Goal: Transaction & Acquisition: Book appointment/travel/reservation

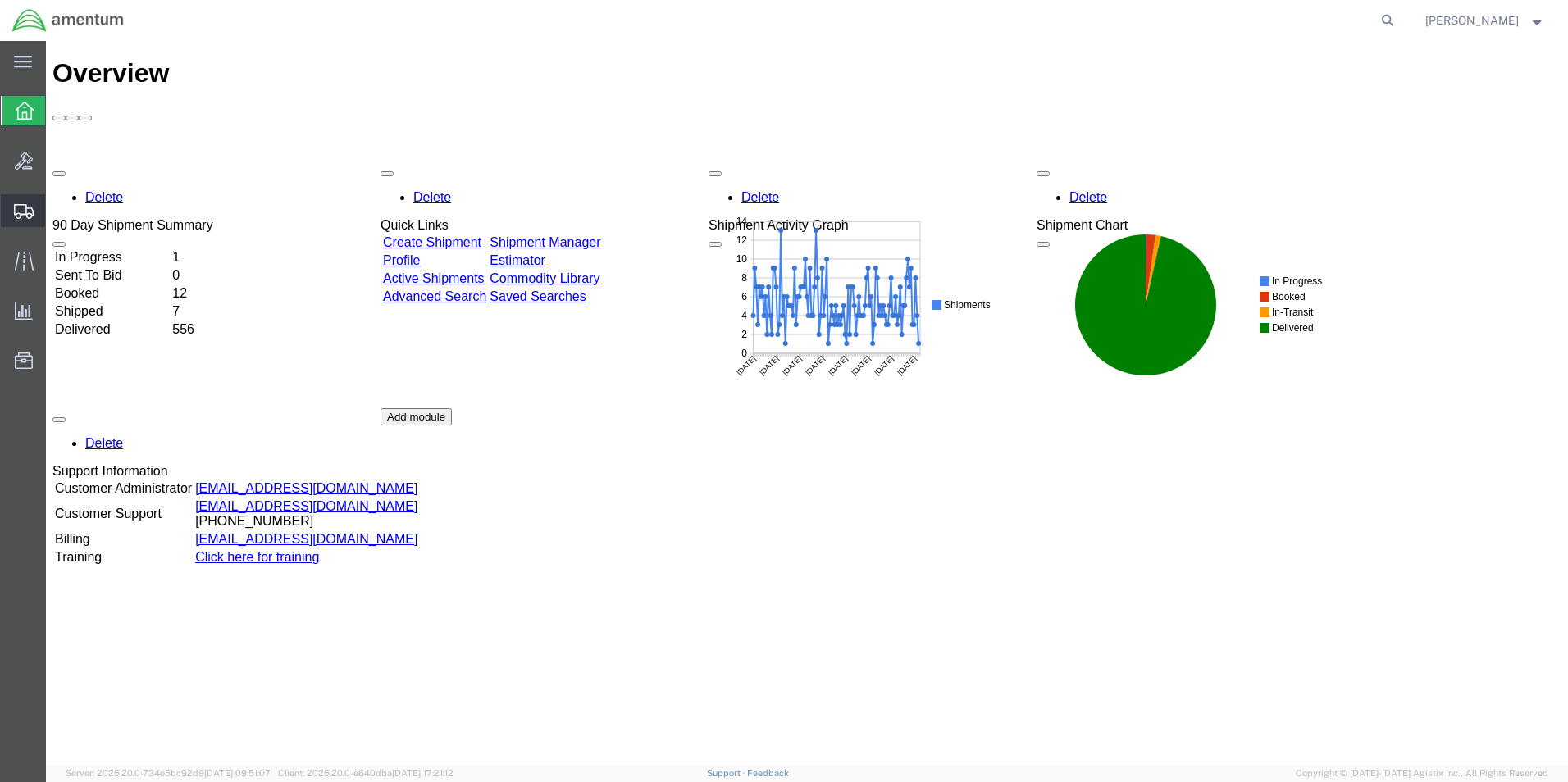
click at [0, 0] on span "Shipment Manager" at bounding box center [0, 0] width 0 height 0
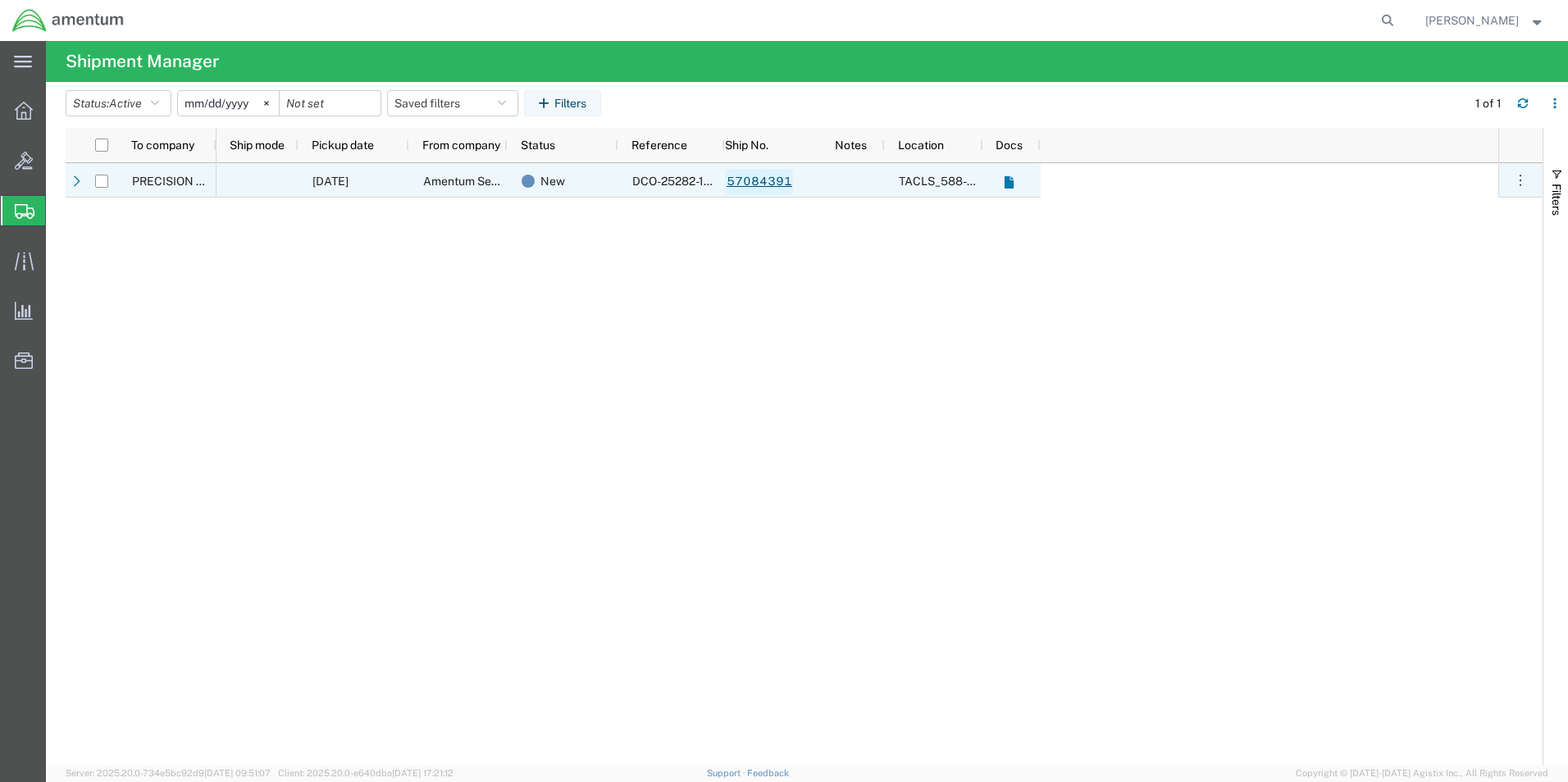
click at [771, 182] on link "57084391" at bounding box center [759, 182] width 67 height 26
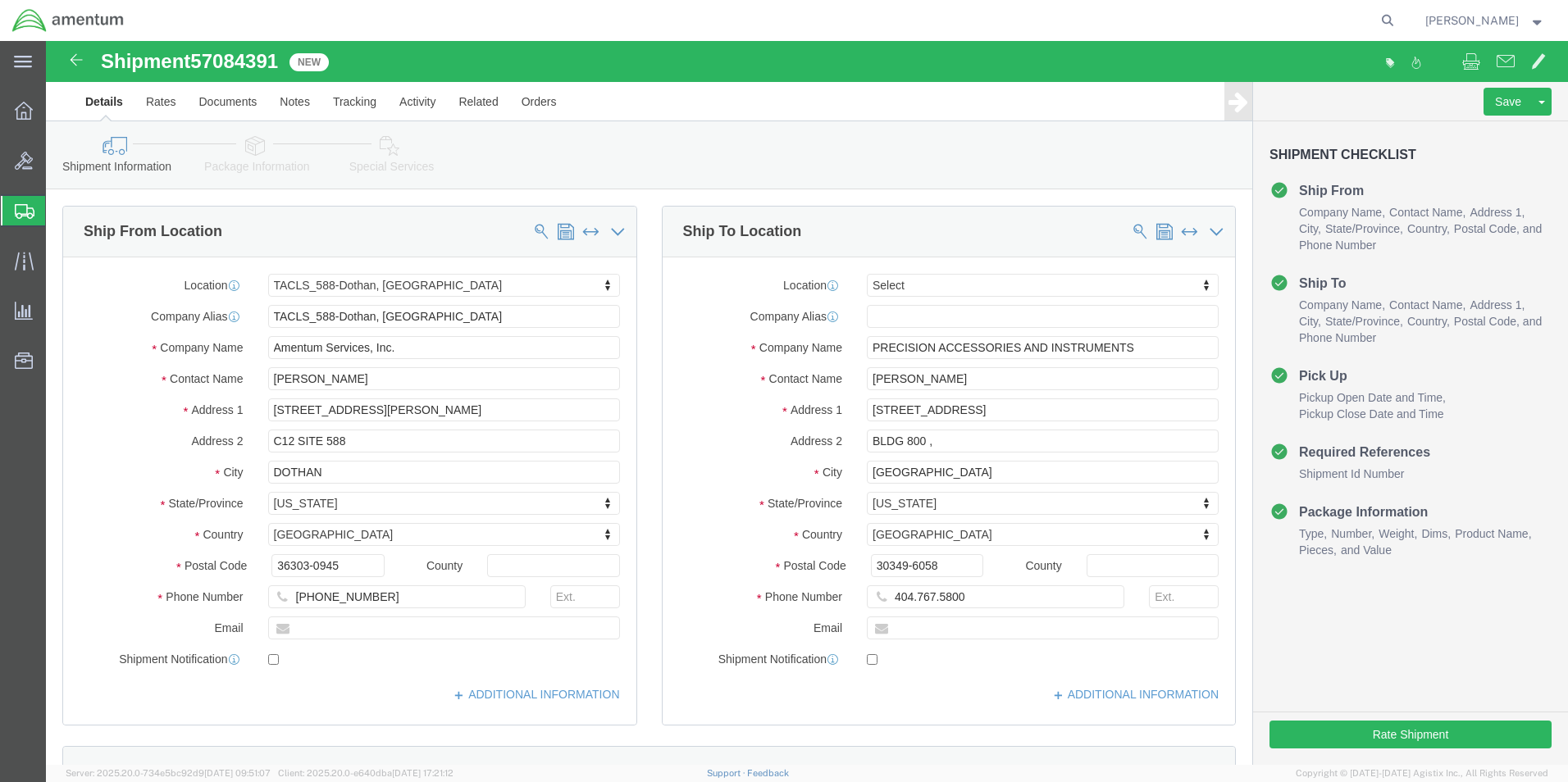
select select "42706"
select select
click input "404.767.5800"
type input "[PHONE_NUMBER]"
click button "Rate Shipment"
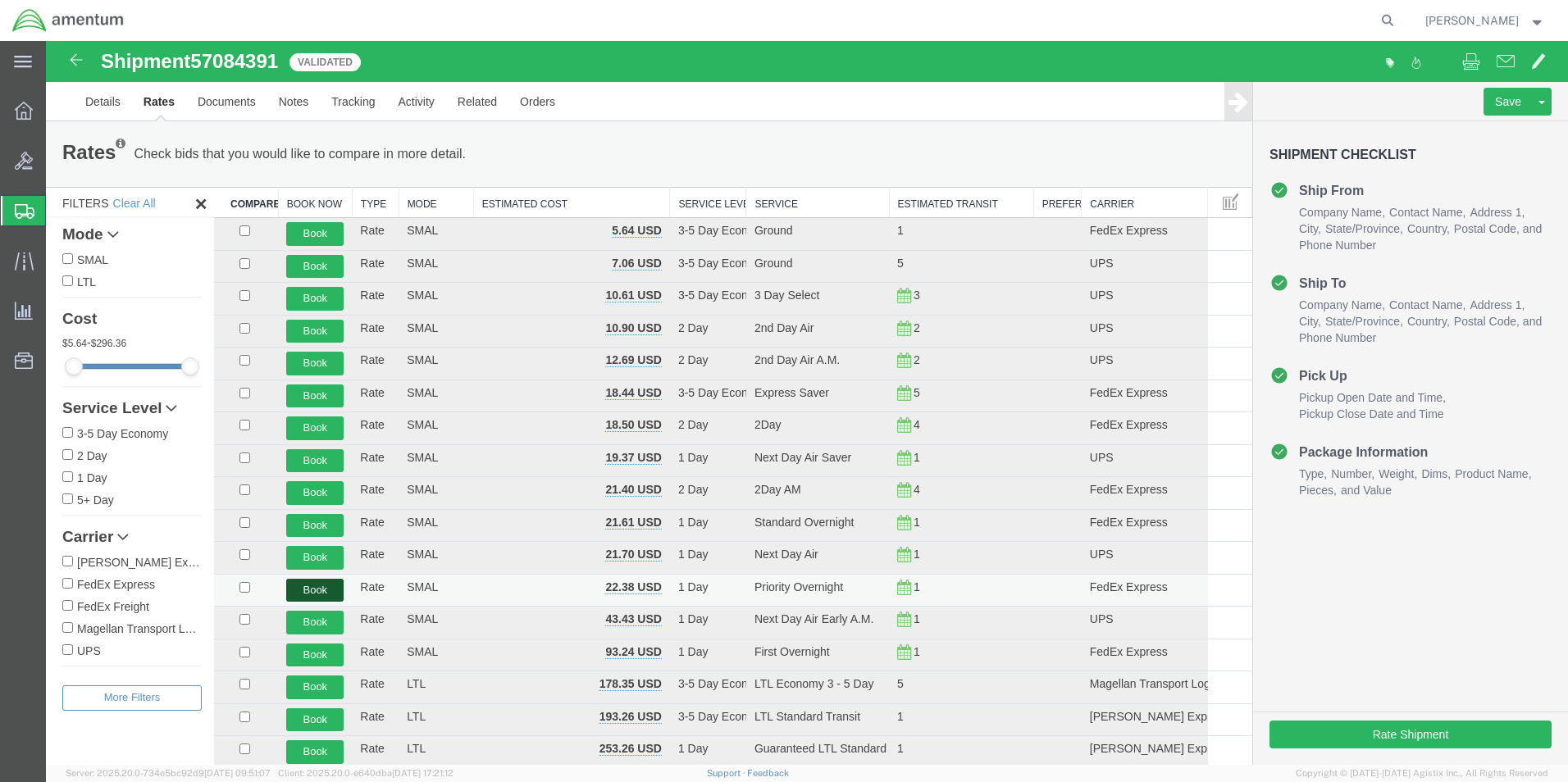
click at [322, 592] on button "Book" at bounding box center [315, 591] width 57 height 23
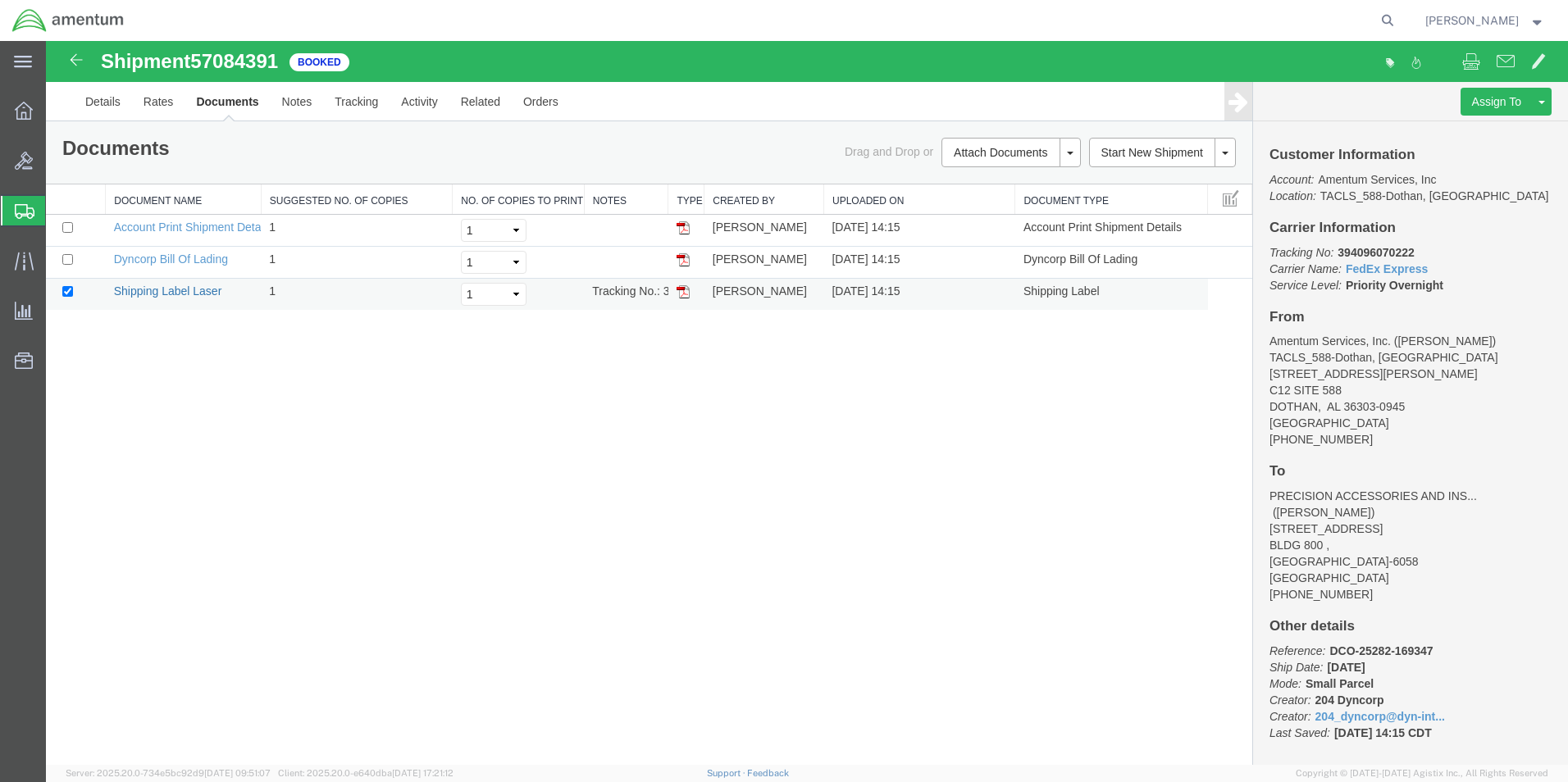
click at [214, 295] on link "Shipping Label Laser" at bounding box center [168, 291] width 108 height 13
click at [104, 99] on link "Details" at bounding box center [103, 101] width 58 height 39
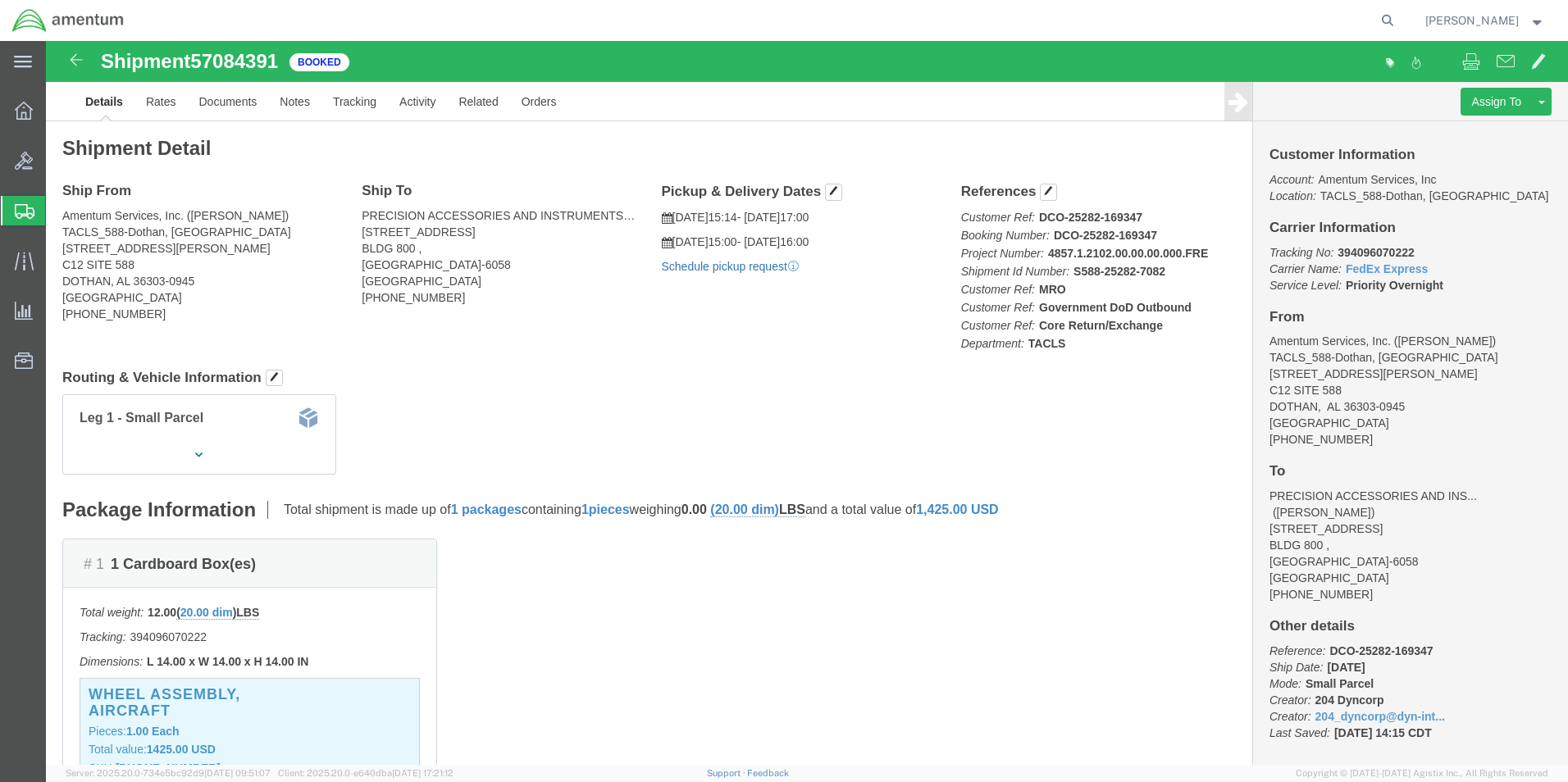
click link "Schedule pickup request"
click at [0, 0] on span "Shipment Manager" at bounding box center [0, 0] width 0 height 0
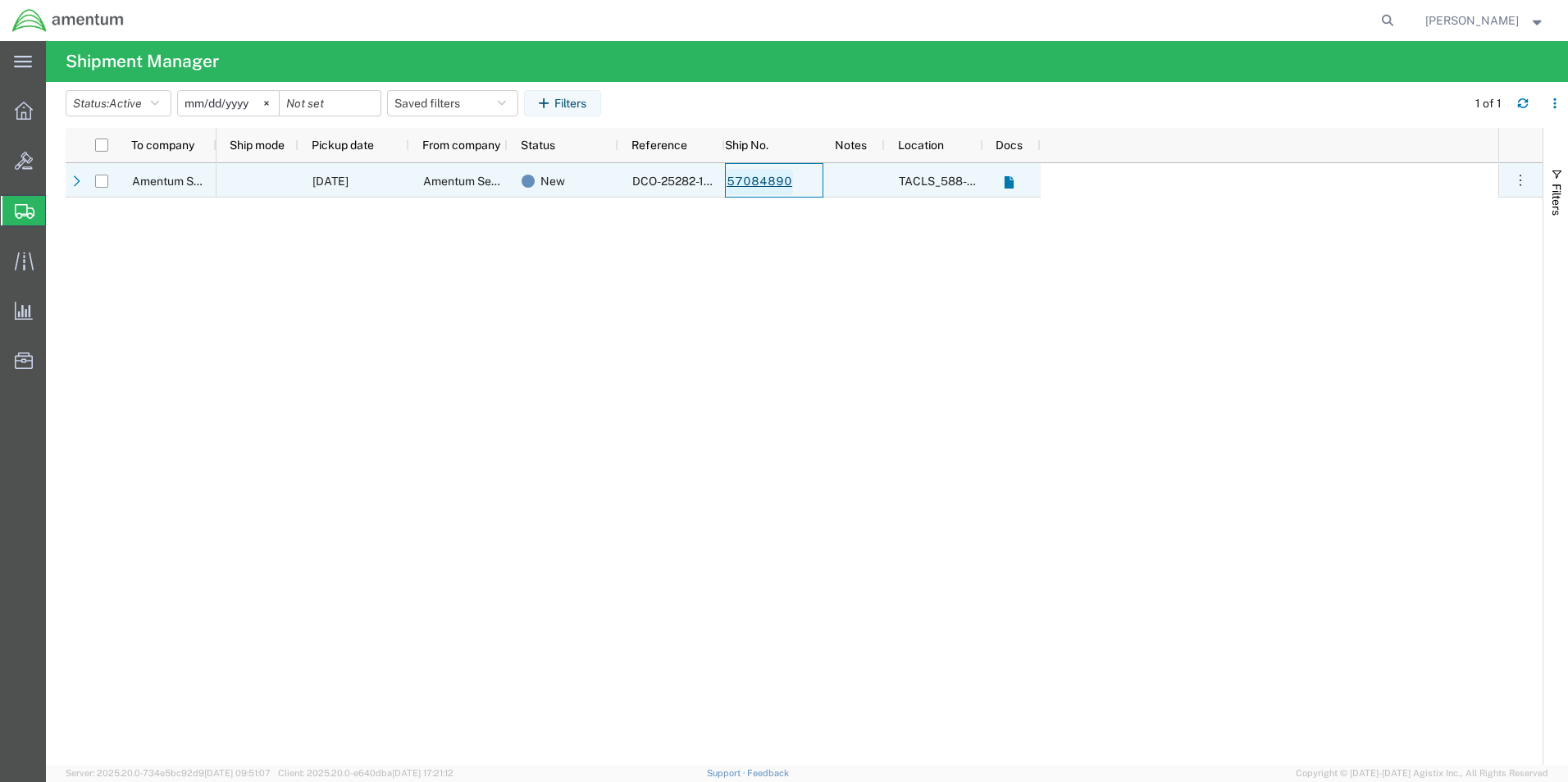
click at [778, 178] on link "57084890" at bounding box center [759, 182] width 67 height 26
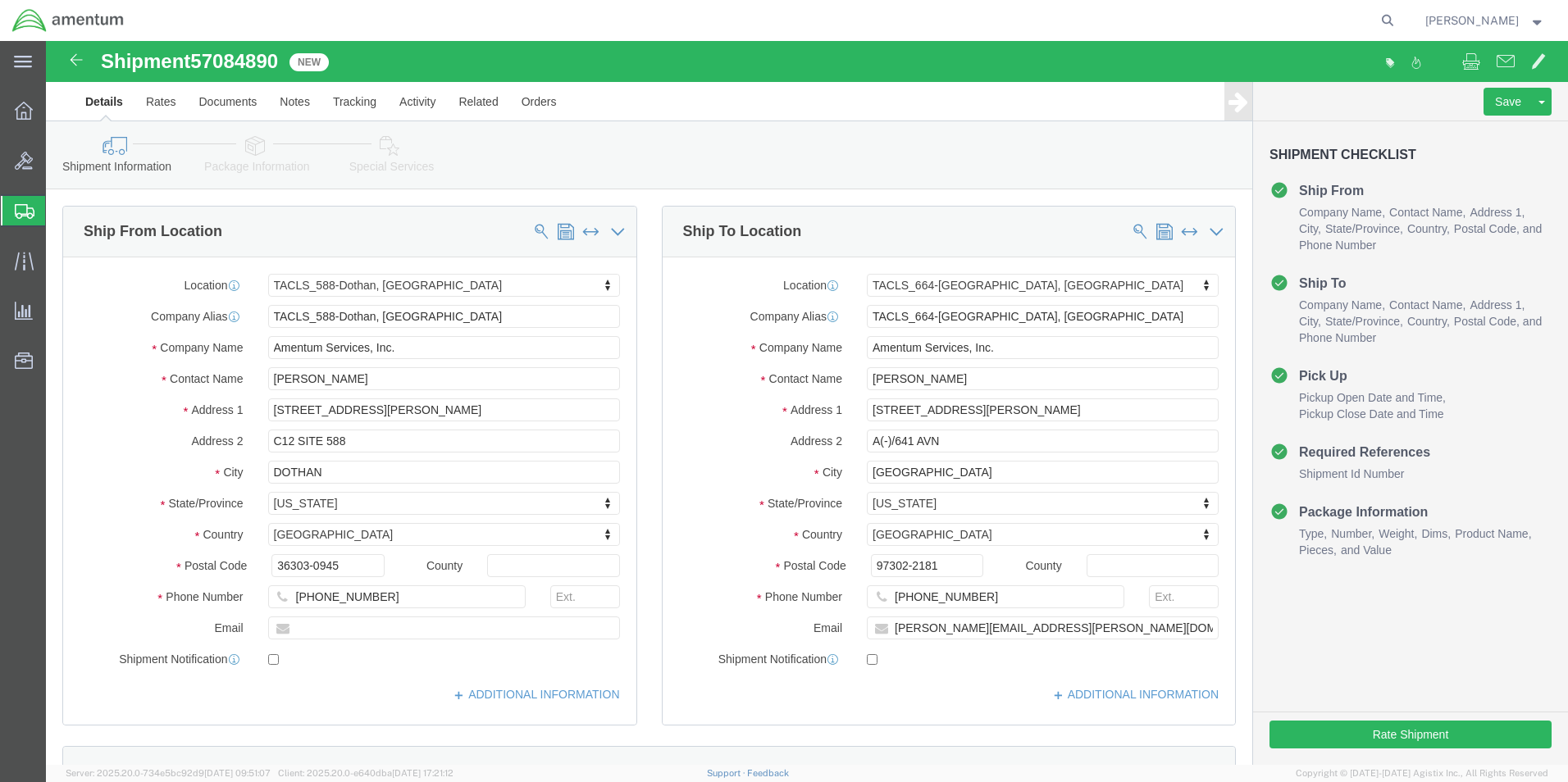
select select "42706"
select select "42731"
click button "Rate Shipment"
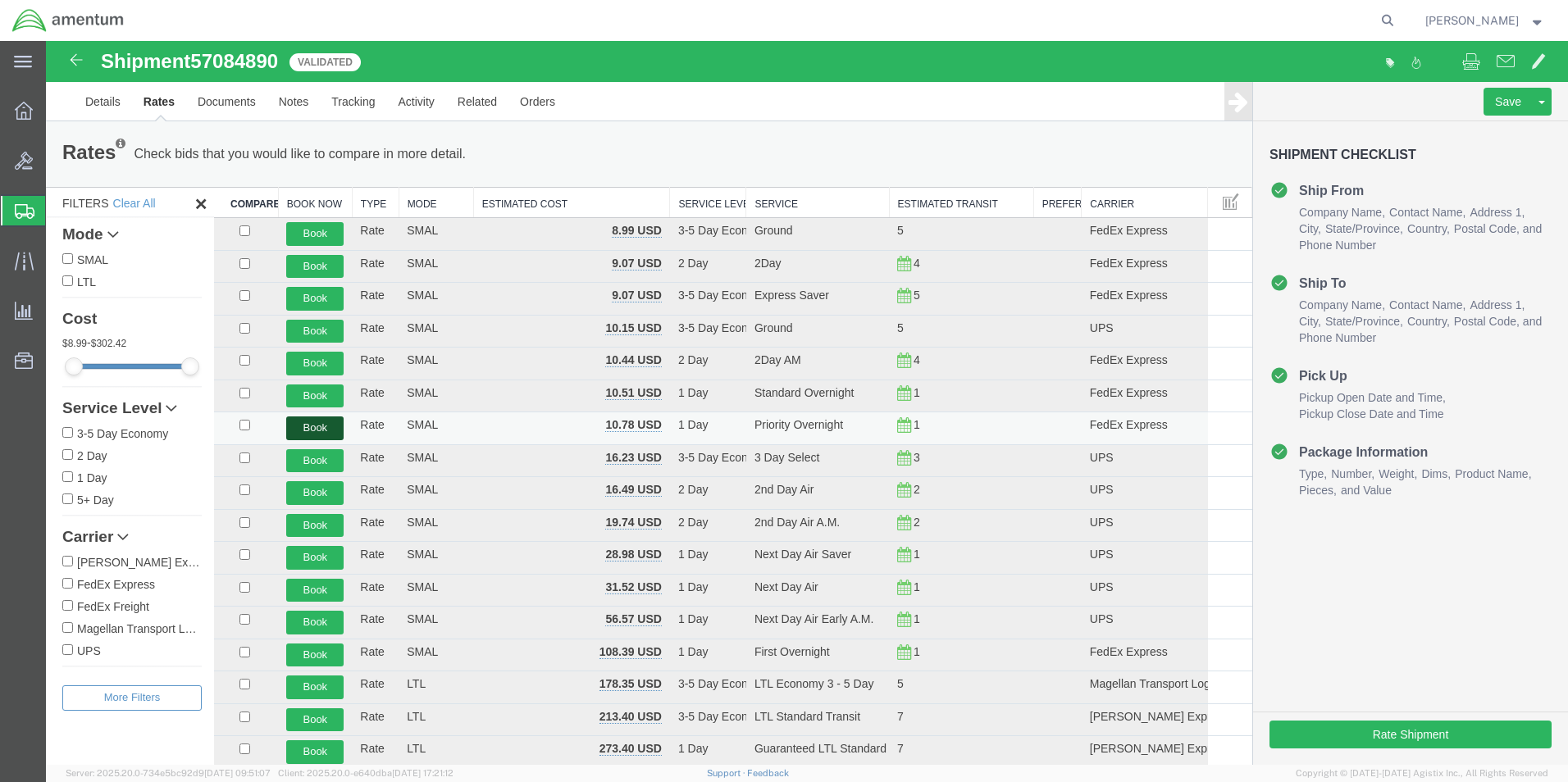
click at [319, 424] on button "Book" at bounding box center [315, 428] width 57 height 23
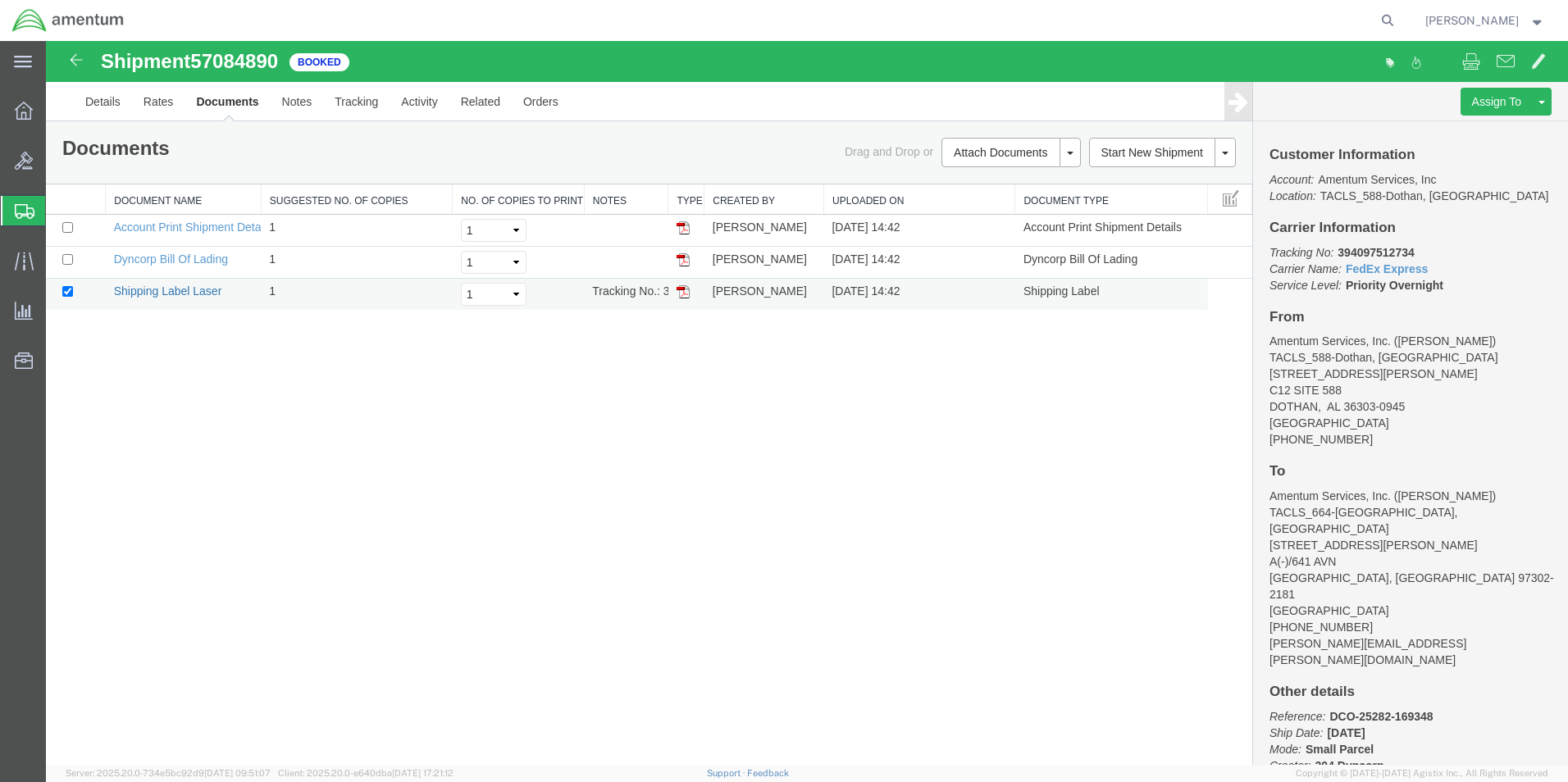
click at [156, 293] on link "Shipping Label Laser" at bounding box center [168, 291] width 108 height 13
click at [1460, 14] on span "[PERSON_NAME]" at bounding box center [1471, 20] width 93 height 18
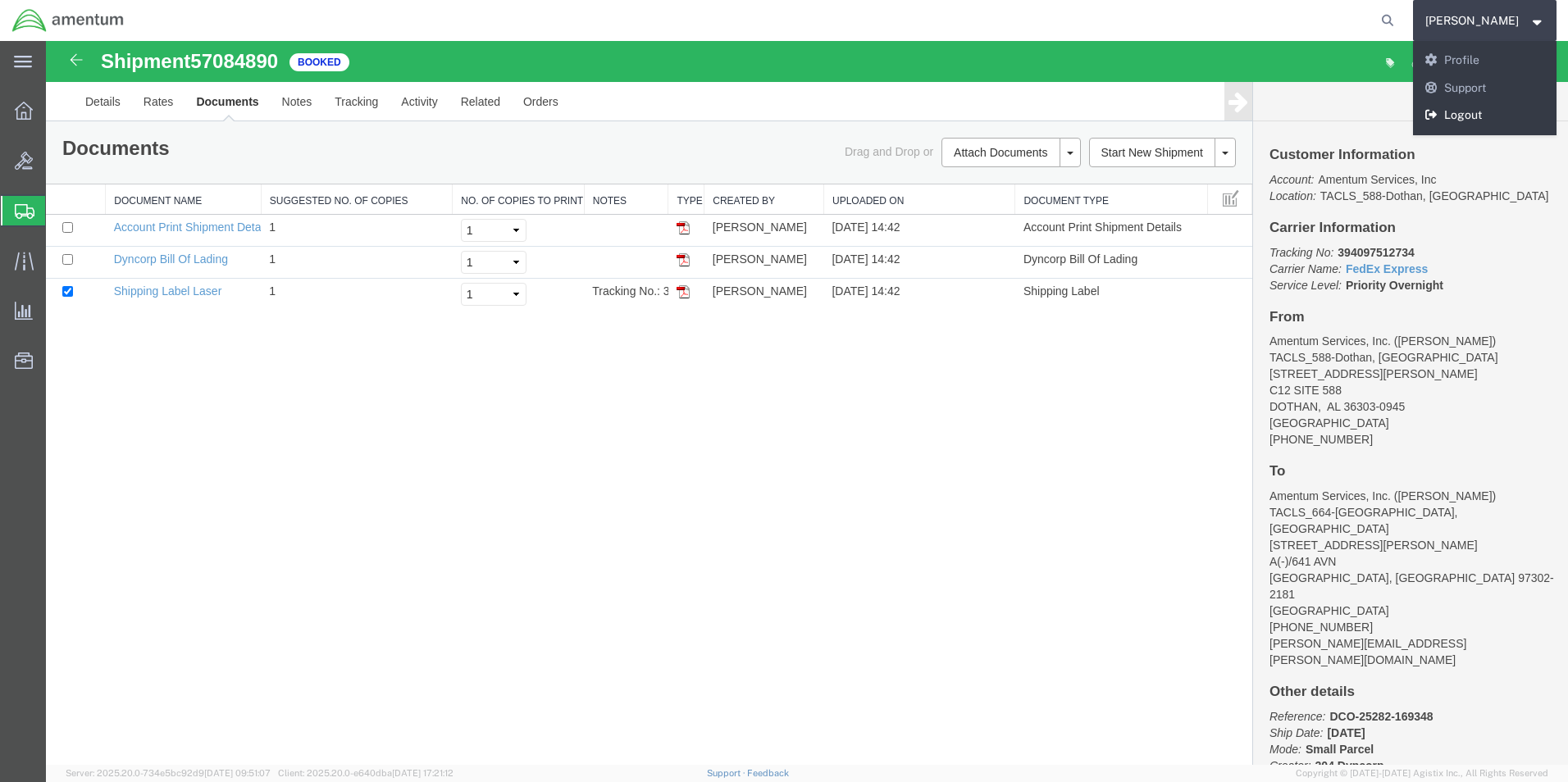
click at [1457, 111] on link "Logout" at bounding box center [1485, 116] width 144 height 28
